Goal: Use online tool/utility: Utilize a website feature to perform a specific function

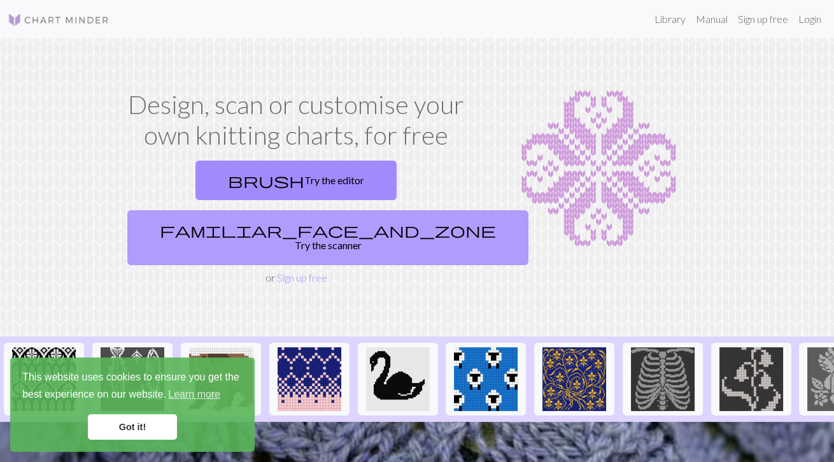
click at [420, 210] on link "familiar_face_and_zone Try the scanner" at bounding box center [327, 237] width 401 height 55
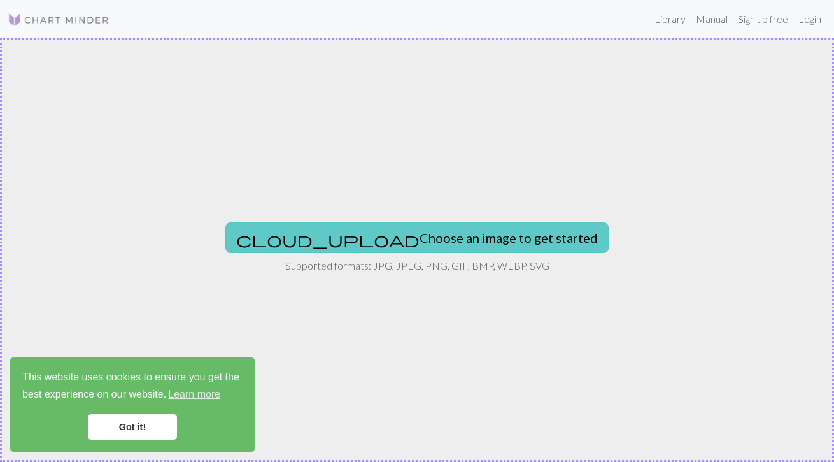
click at [487, 238] on button "cloud_upload Choose an image to get started" at bounding box center [416, 237] width 383 height 31
click at [446, 241] on button "cloud_upload Choose an image to get started" at bounding box center [416, 237] width 383 height 31
type input "C:\fakepath\vertical_02_2_b1d5fbcd-5a84-4fe3-bcdd-e312a09aed37.jpg"
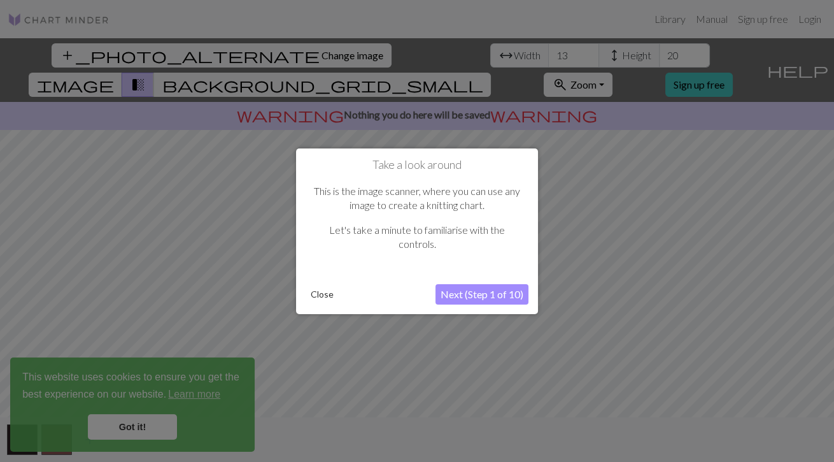
click at [462, 295] on button "Next (Step 1 of 10)" at bounding box center [482, 294] width 93 height 20
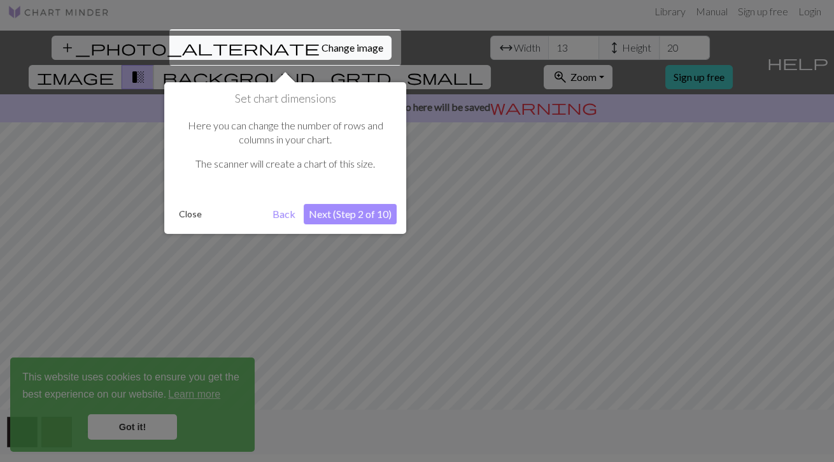
scroll to position [24, 0]
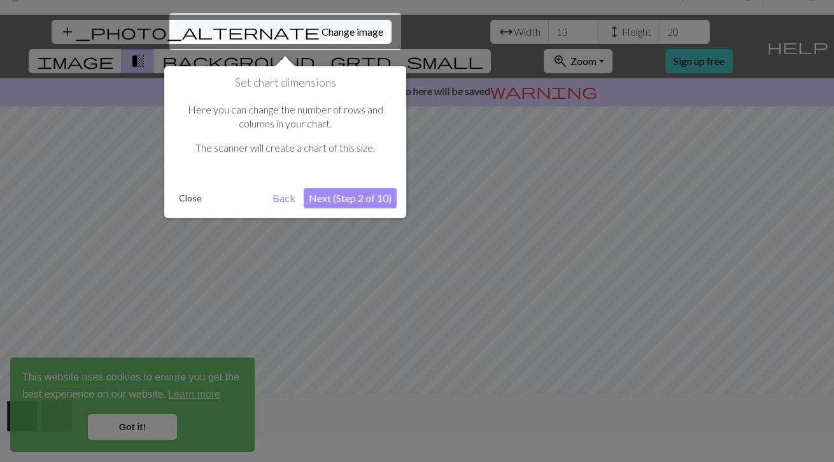
click at [362, 201] on button "Next (Step 2 of 10)" at bounding box center [350, 198] width 93 height 20
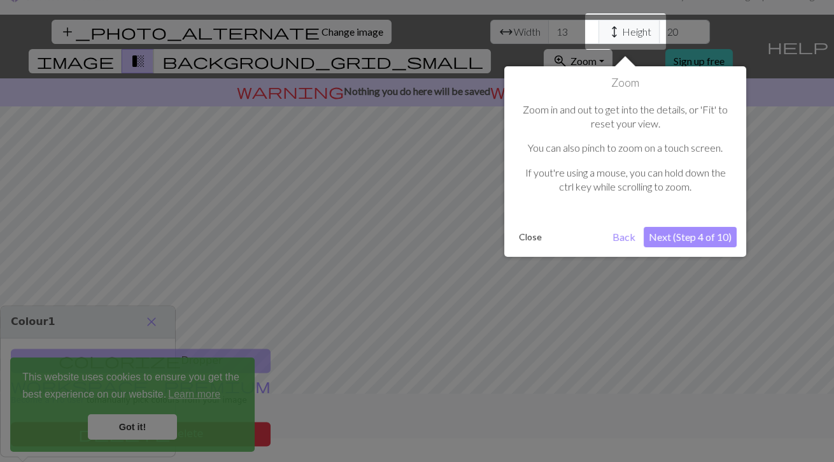
click at [685, 235] on button "Next (Step 4 of 10)" at bounding box center [690, 237] width 93 height 20
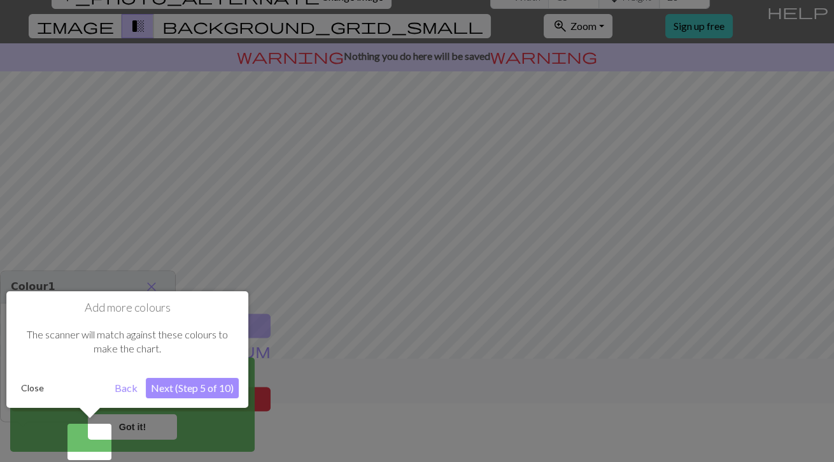
scroll to position [61, 0]
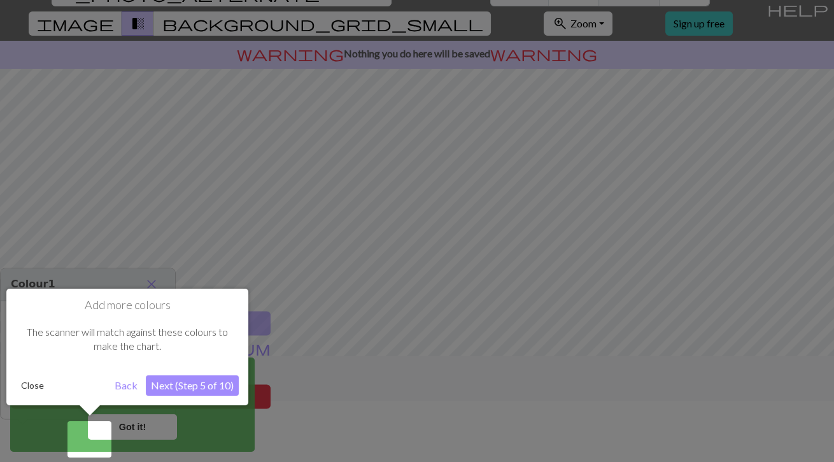
click at [213, 376] on button "Next (Step 5 of 10)" at bounding box center [192, 385] width 93 height 20
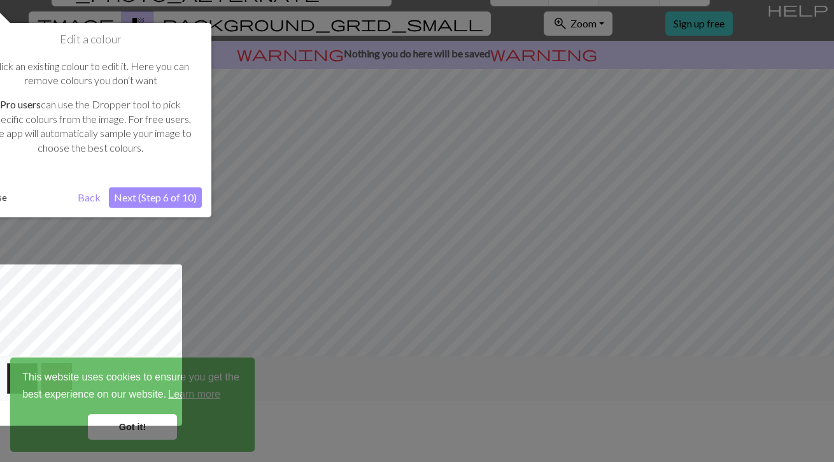
click at [131, 199] on button "Next (Step 6 of 10)" at bounding box center [155, 197] width 93 height 20
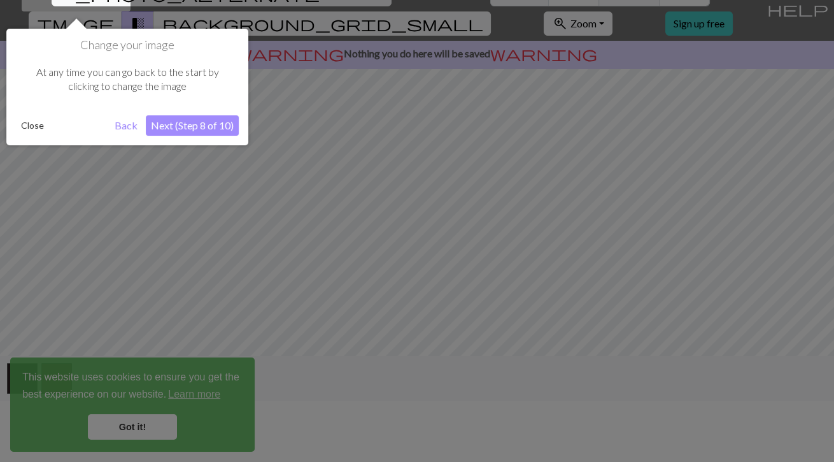
scroll to position [23, 0]
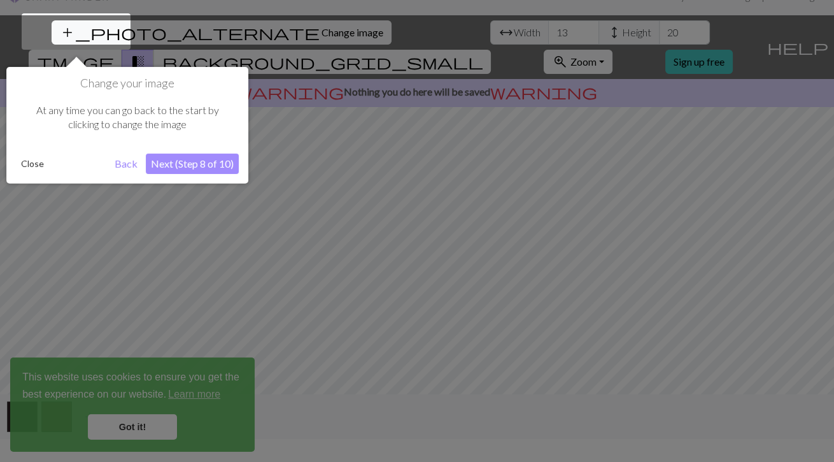
click at [35, 157] on button "Close" at bounding box center [32, 163] width 33 height 19
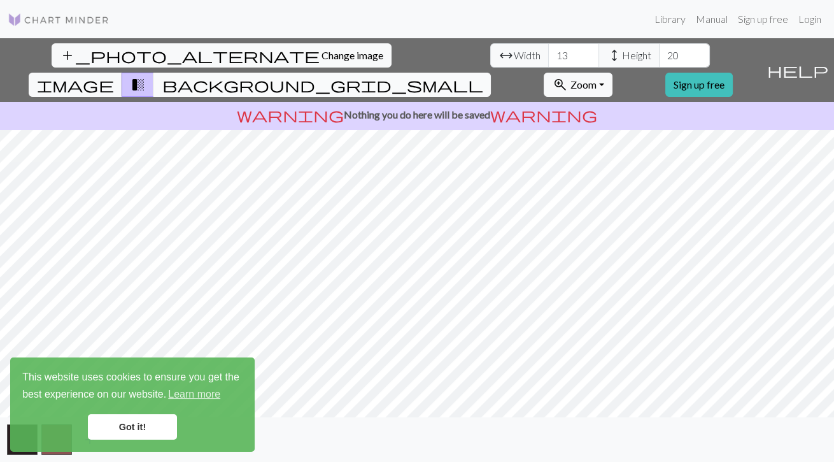
click at [491, 73] on button "background_grid_small" at bounding box center [322, 85] width 338 height 24
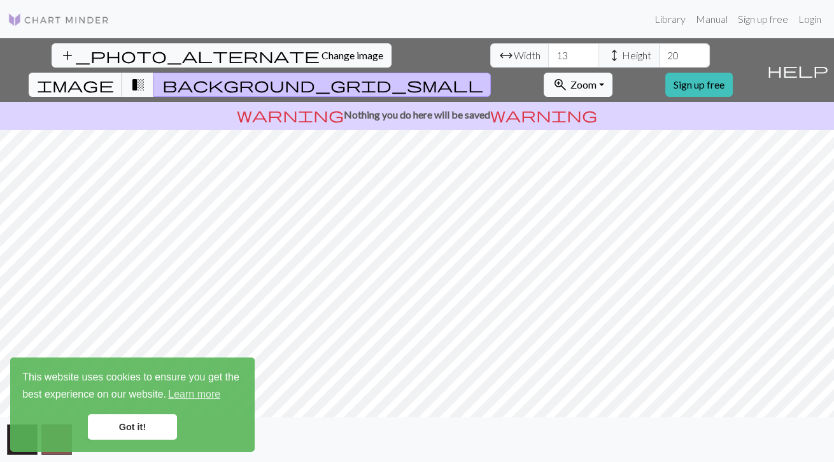
click at [113, 76] on span "image" at bounding box center [75, 85] width 76 height 18
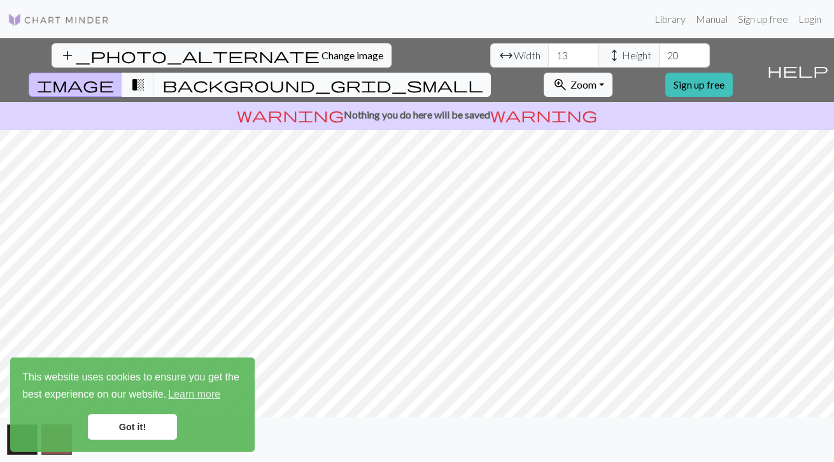
click at [483, 76] on span "background_grid_small" at bounding box center [322, 85] width 321 height 18
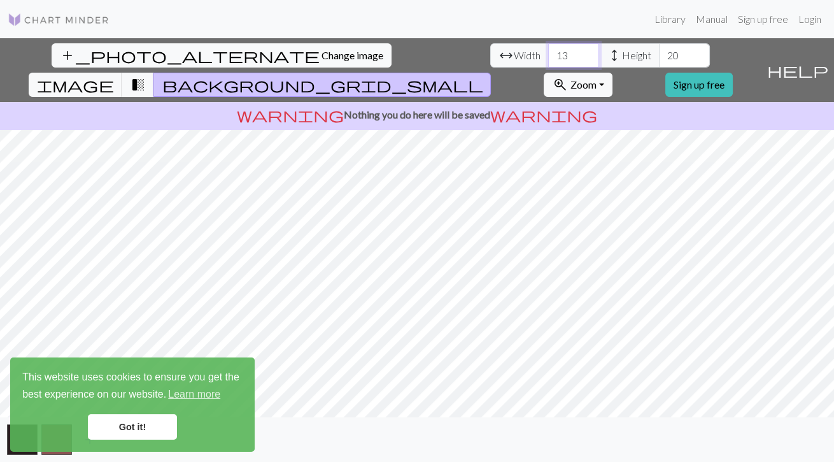
click at [548, 43] on input "13" at bounding box center [573, 55] width 51 height 24
click at [514, 48] on span "Width" at bounding box center [527, 55] width 27 height 15
click at [548, 43] on input "13" at bounding box center [573, 55] width 51 height 24
type input "1"
type input "20"
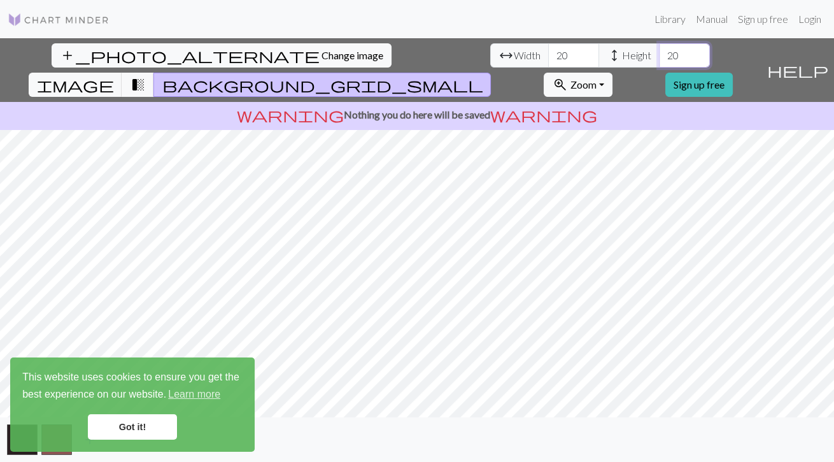
type input "2"
type input "50"
click at [145, 76] on span "transition_fade" at bounding box center [137, 85] width 15 height 18
